Goal: Check status: Check status

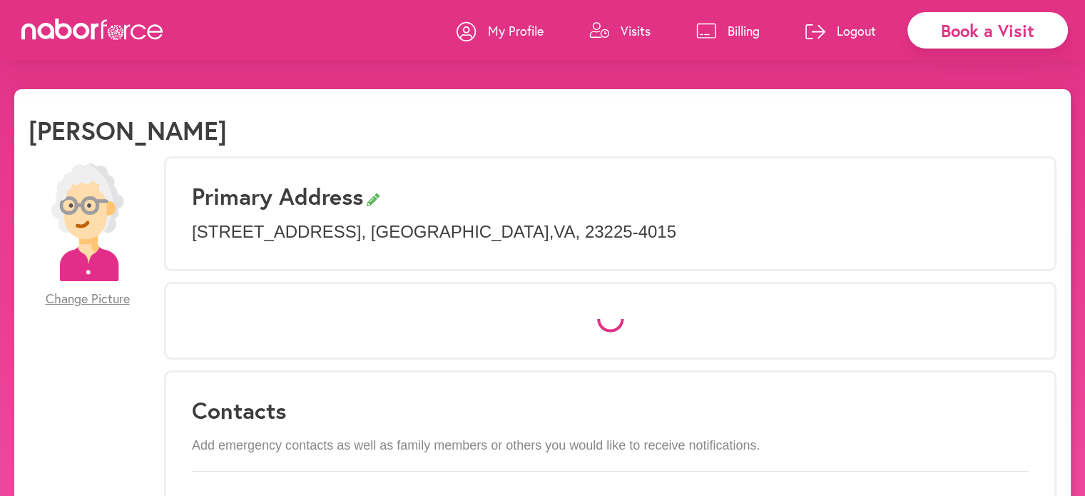
select select "*"
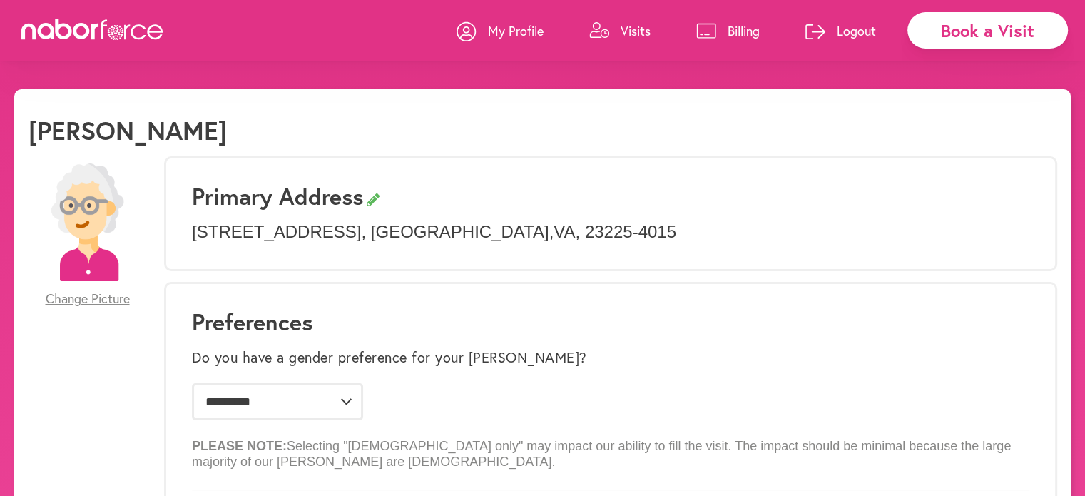
click at [635, 25] on p "Visits" at bounding box center [635, 30] width 30 height 17
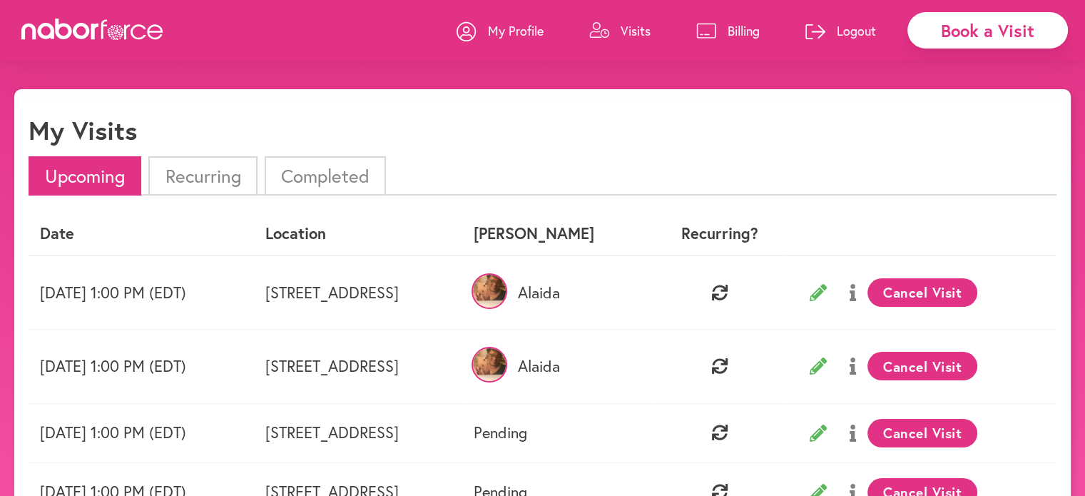
click at [208, 178] on li "Recurring" at bounding box center [202, 175] width 108 height 39
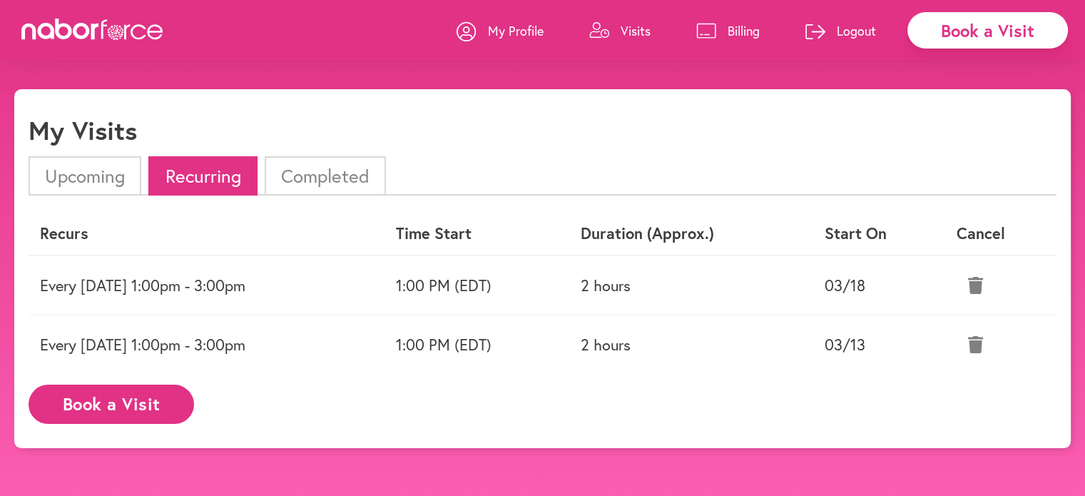
click at [76, 170] on li "Upcoming" at bounding box center [85, 175] width 113 height 39
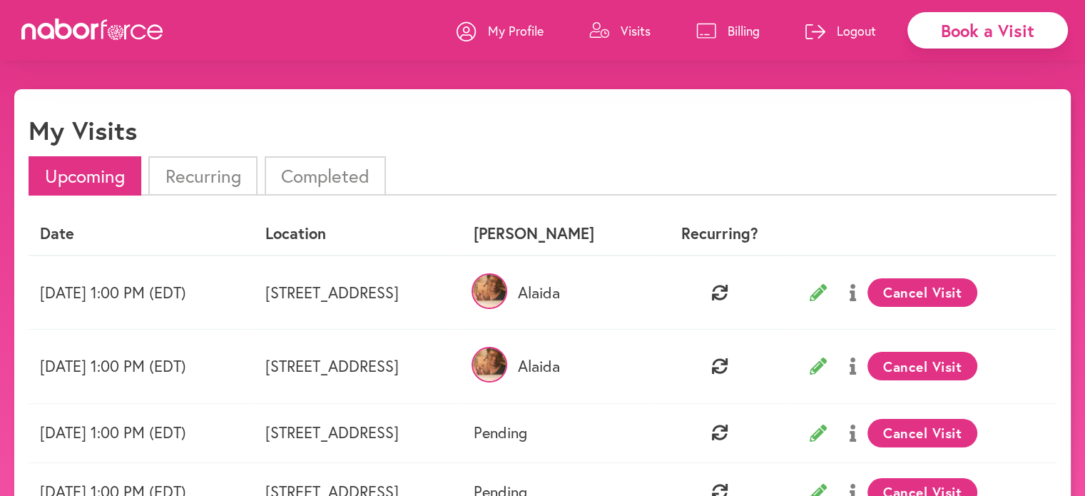
click at [827, 433] on icon at bounding box center [817, 432] width 17 height 17
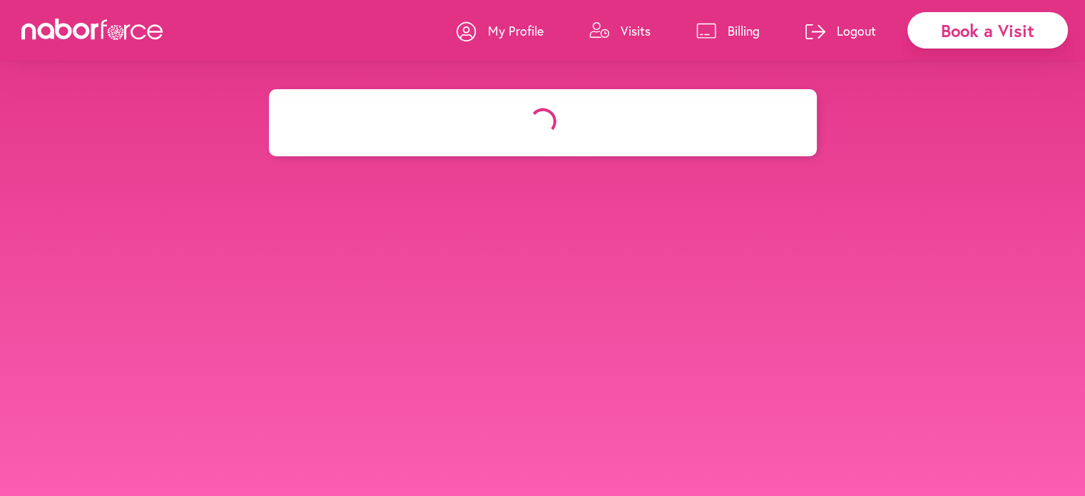
select select "*******"
select select "***"
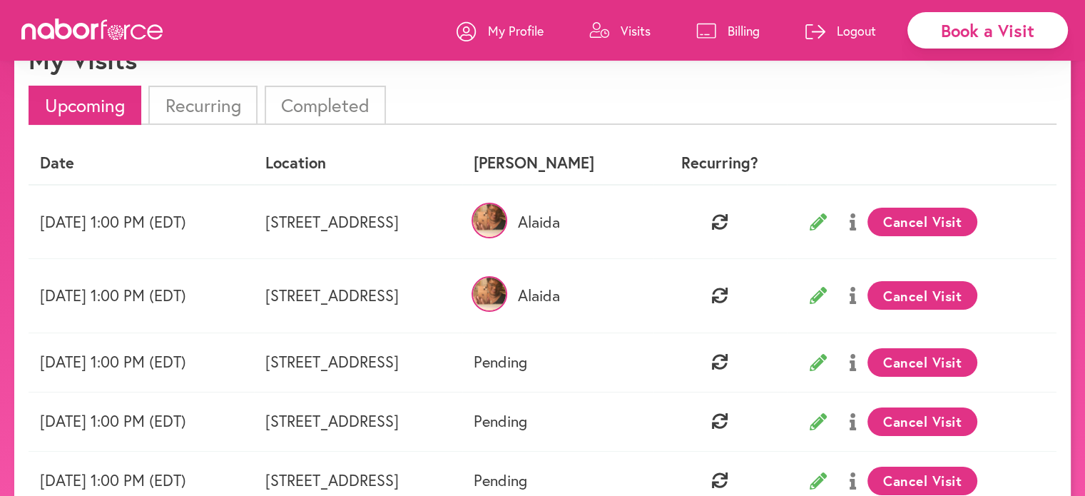
scroll to position [71, 0]
click at [653, 365] on td "Pending" at bounding box center [557, 361] width 191 height 59
click at [727, 355] on icon at bounding box center [720, 361] width 16 height 16
click at [867, 223] on button at bounding box center [852, 221] width 29 height 36
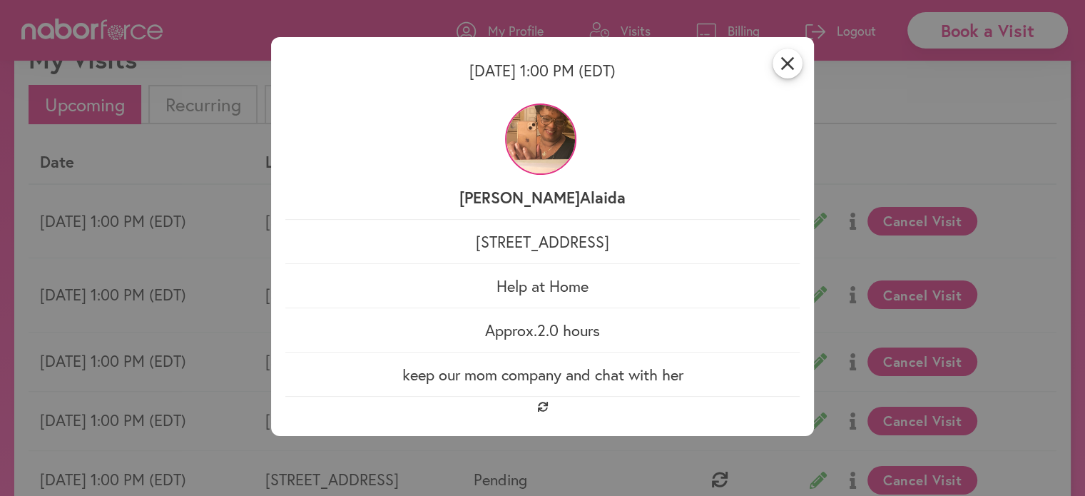
click at [543, 155] on img at bounding box center [540, 138] width 71 height 71
click at [792, 63] on icon "close" at bounding box center [787, 63] width 30 height 30
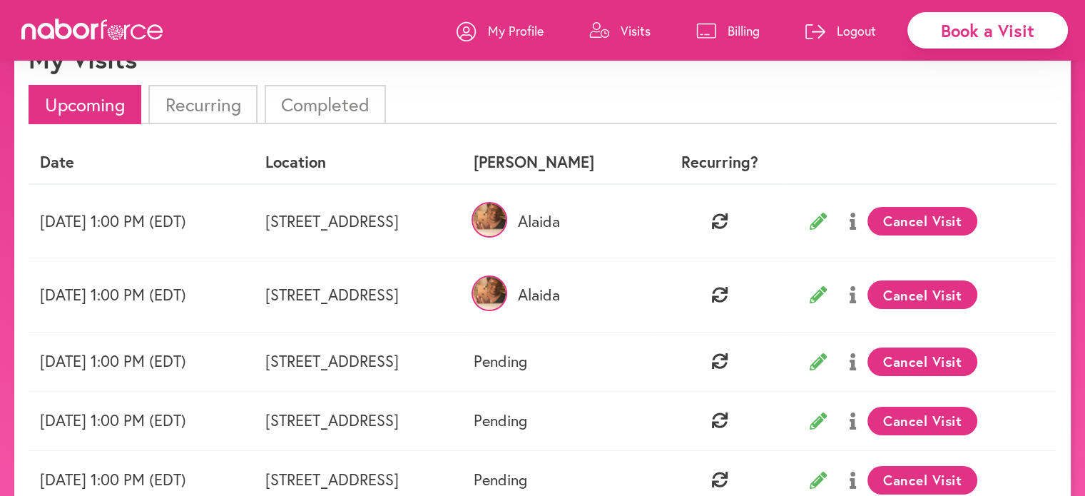
click at [308, 96] on li "Completed" at bounding box center [325, 104] width 121 height 39
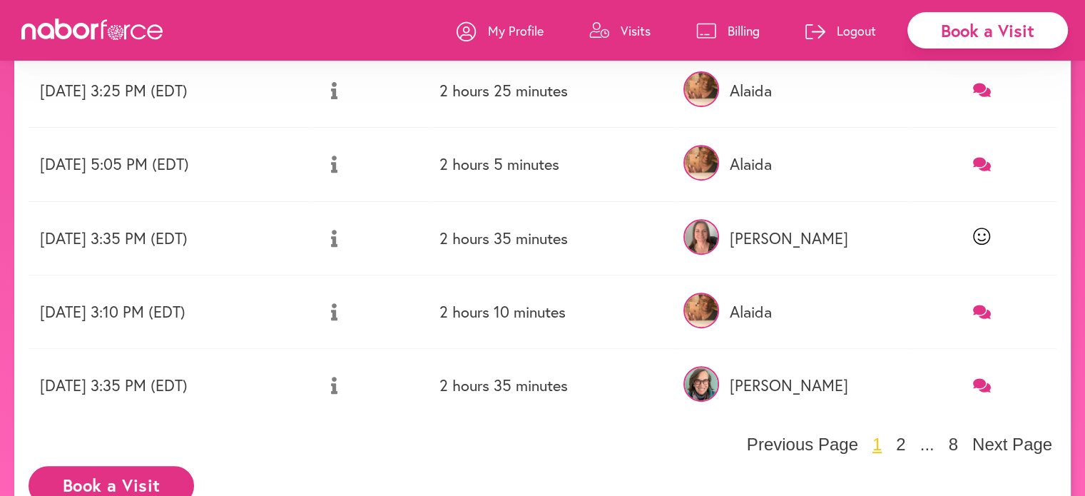
scroll to position [614, 0]
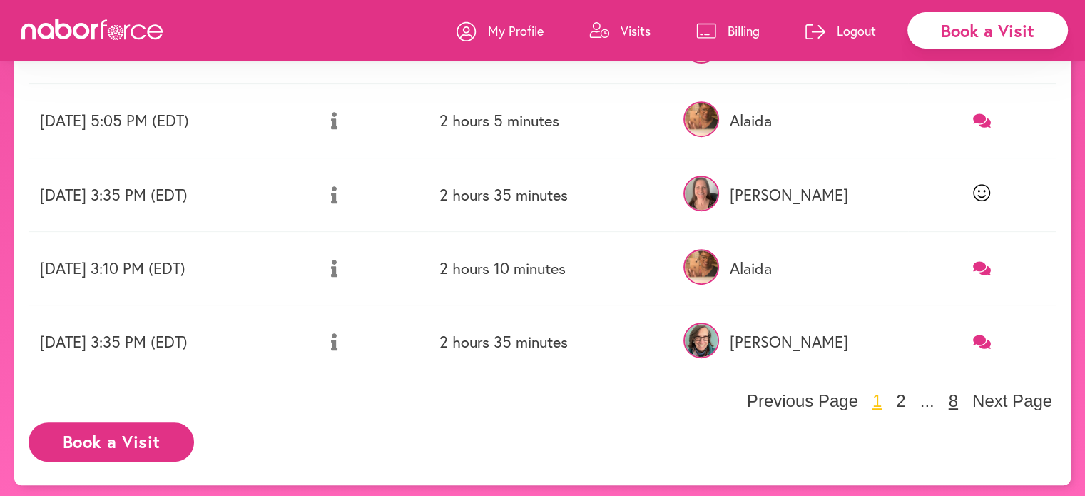
click at [959, 399] on button "8" at bounding box center [953, 400] width 18 height 21
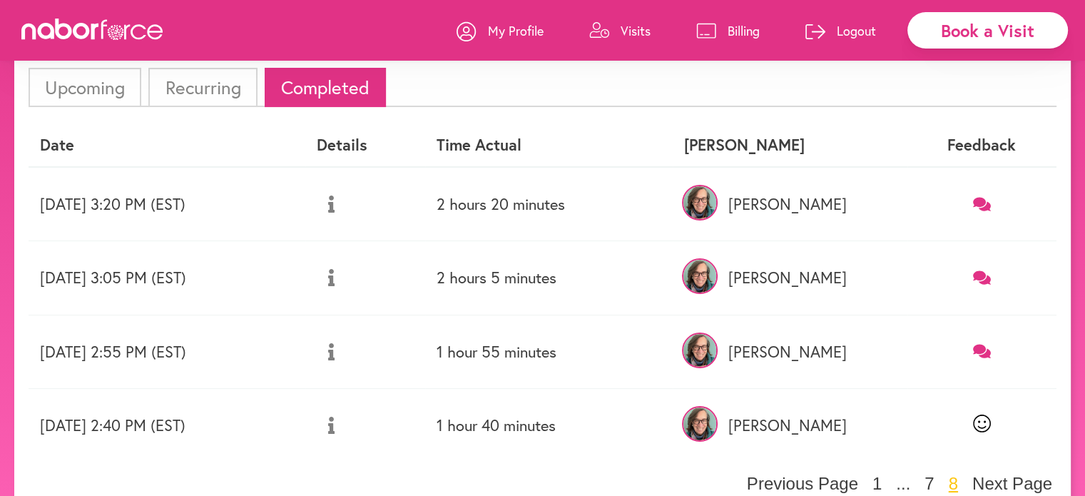
scroll to position [173, 0]
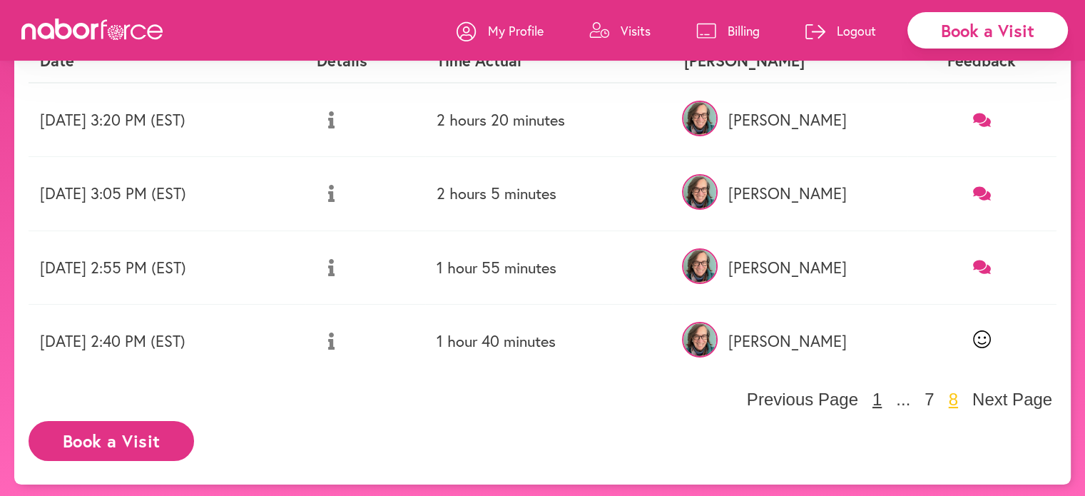
click at [870, 396] on button "1" at bounding box center [877, 399] width 18 height 21
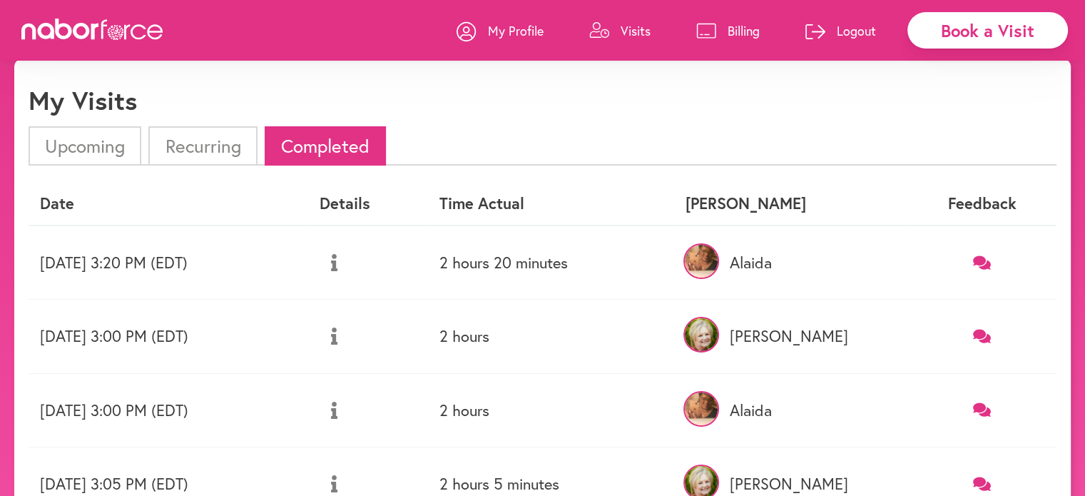
scroll to position [0, 0]
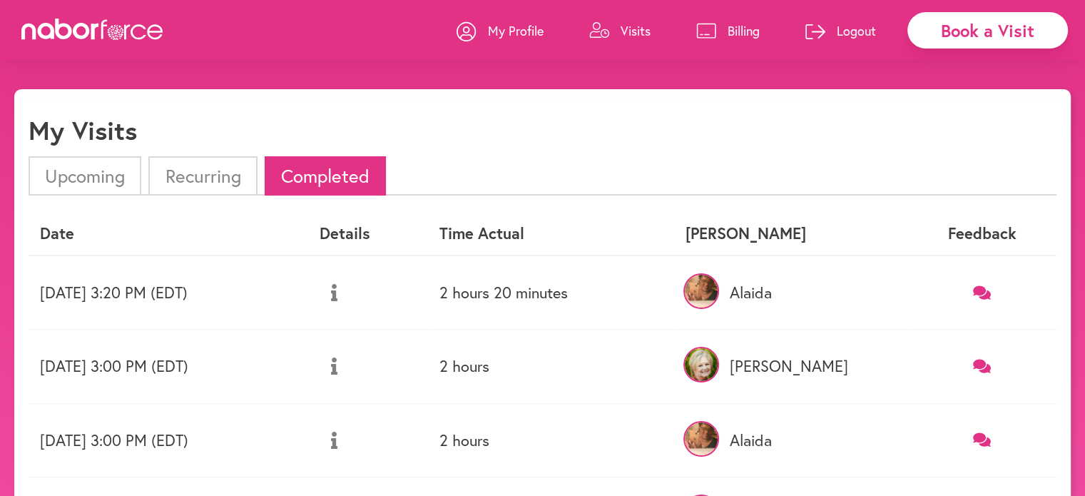
click at [93, 168] on li "Upcoming" at bounding box center [85, 175] width 113 height 39
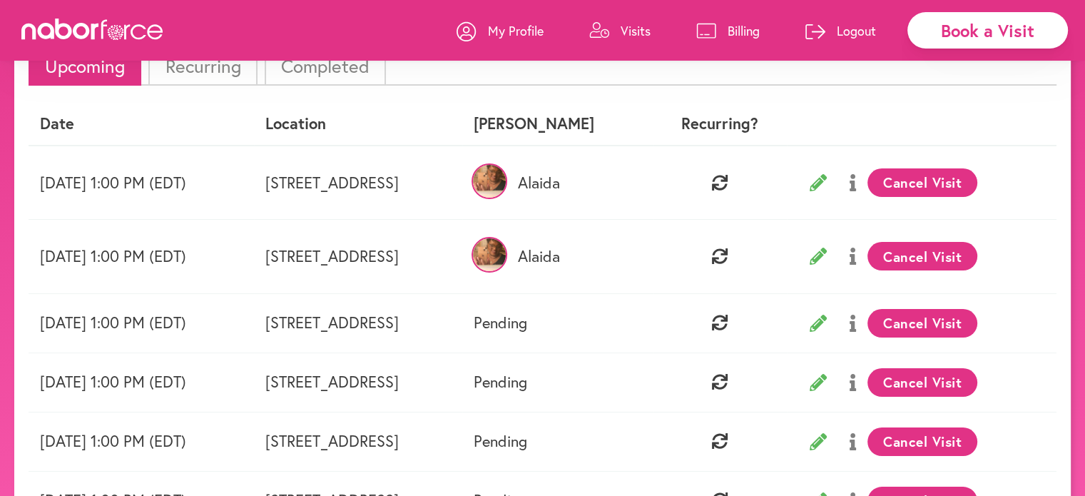
scroll to position [143, 0]
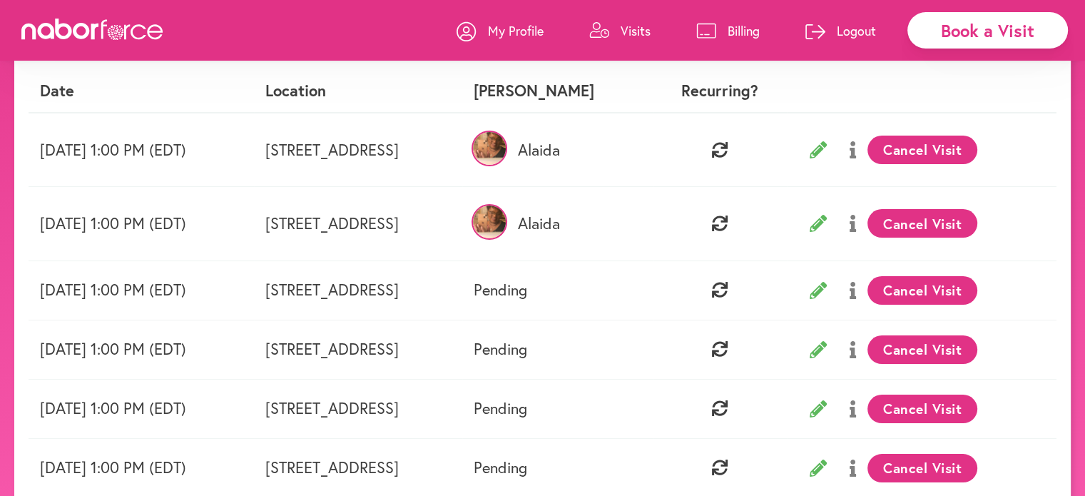
click at [827, 290] on icon at bounding box center [817, 290] width 17 height 17
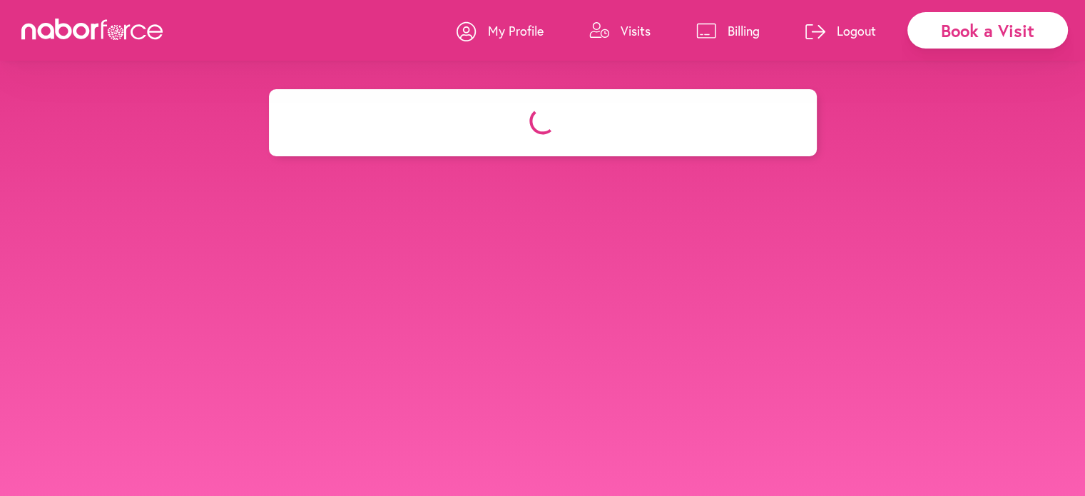
select select "*******"
select select "***"
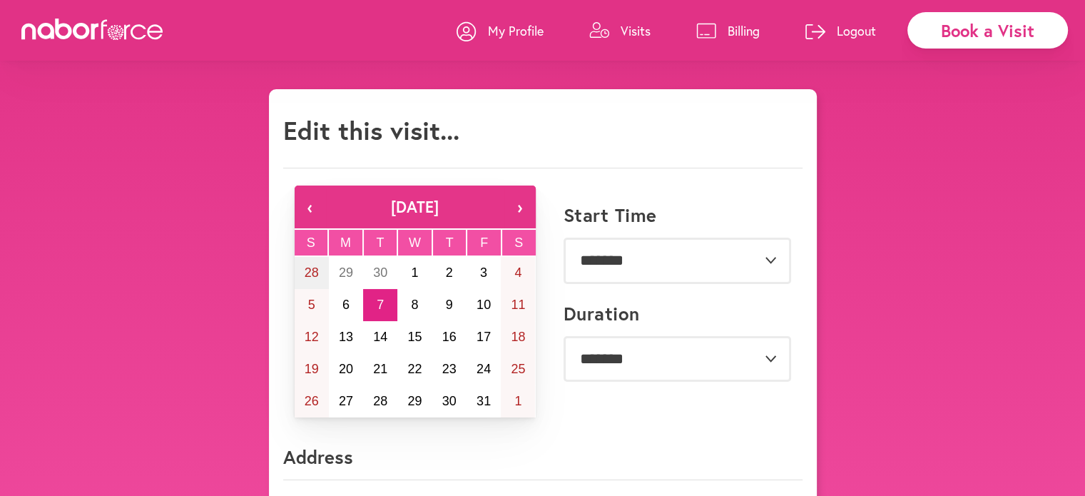
click at [630, 31] on p "Visits" at bounding box center [635, 30] width 30 height 17
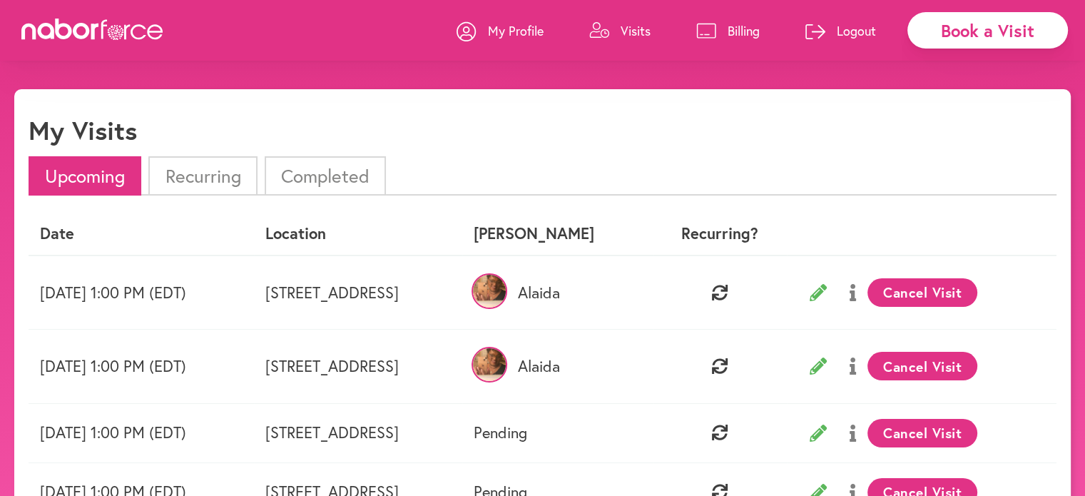
click at [160, 431] on td "[DATE] 1:00 PM (EDT)" at bounding box center [141, 432] width 225 height 59
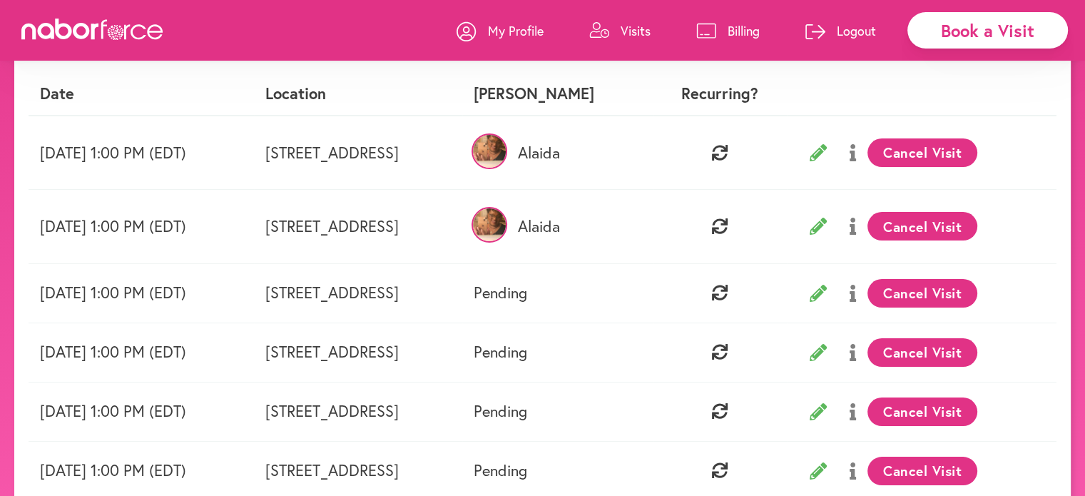
scroll to position [143, 0]
